Goal: Navigation & Orientation: Understand site structure

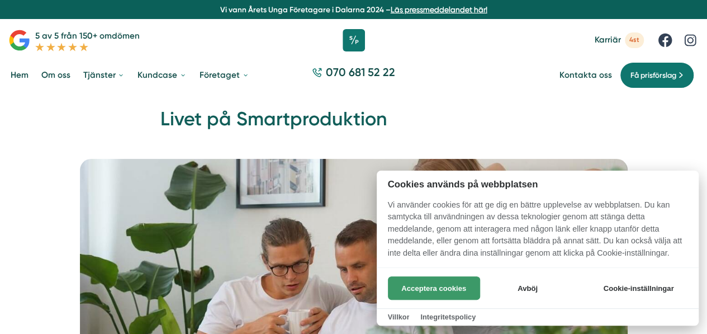
click at [453, 281] on button "Acceptera cookies" at bounding box center [434, 287] width 92 height 23
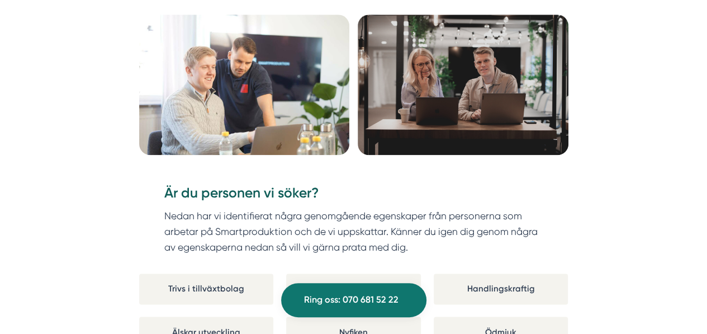
scroll to position [644, 0]
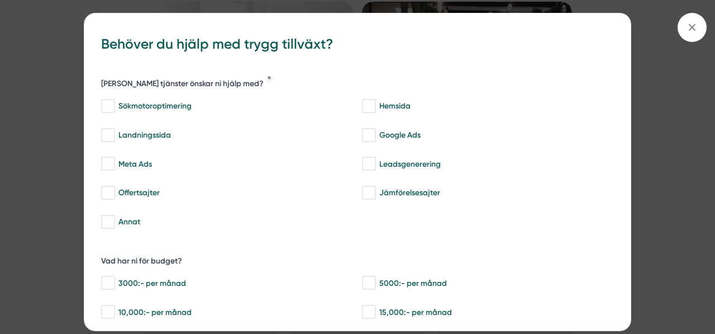
click at [643, 145] on div "bbc9b822-b2c6-488a-ab3e-9a2d59e49c7c Behöver du hjälp med trygg tillväxt? Vilka…" at bounding box center [357, 167] width 715 height 334
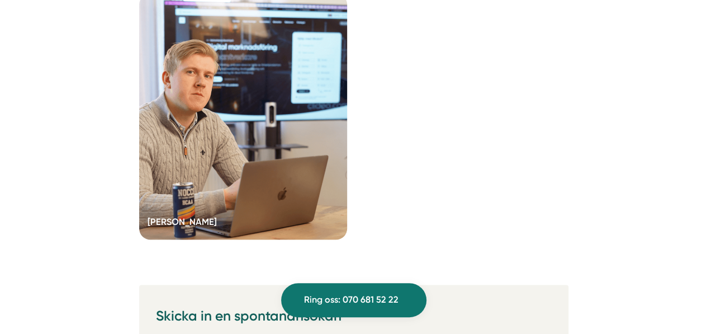
scroll to position [3168, 0]
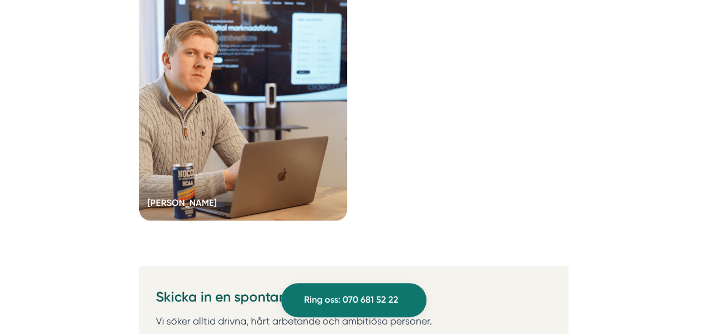
drag, startPoint x: 705, startPoint y: 209, endPoint x: 704, endPoint y: 224, distance: 14.5
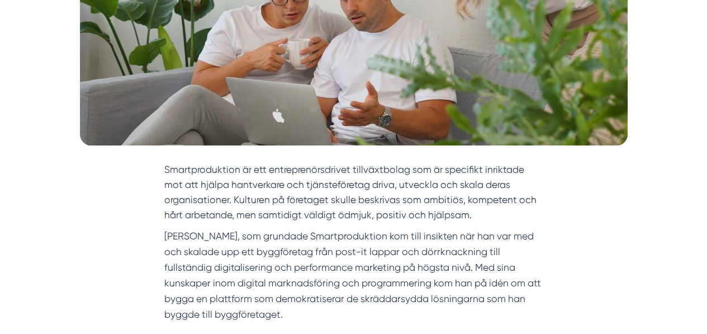
scroll to position [0, 0]
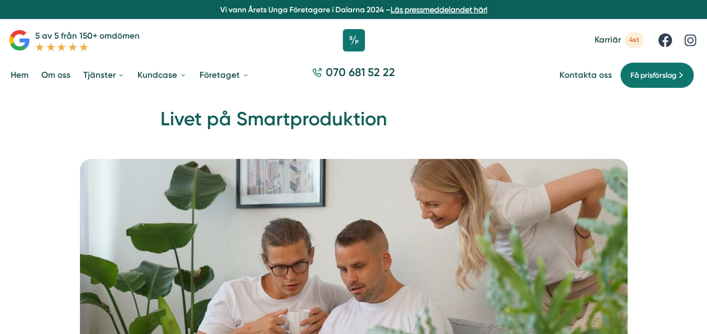
click at [51, 77] on link "Om oss" at bounding box center [56, 75] width 34 height 28
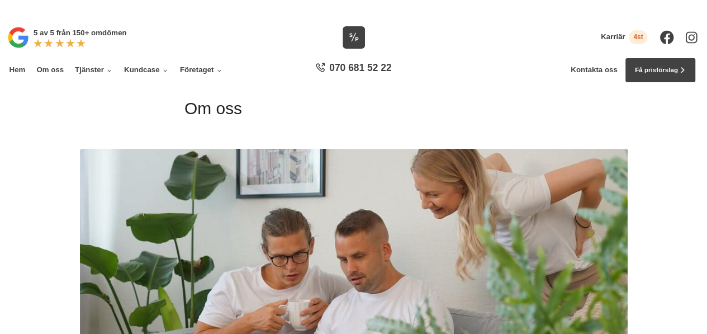
click at [101, 70] on link "Tjänster" at bounding box center [94, 70] width 42 height 24
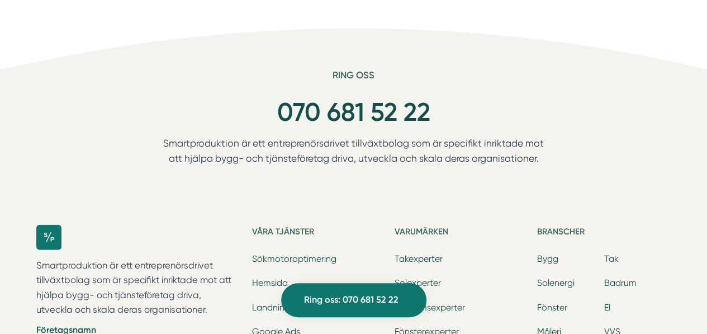
scroll to position [3711, 0]
